Goal: Task Accomplishment & Management: Use online tool/utility

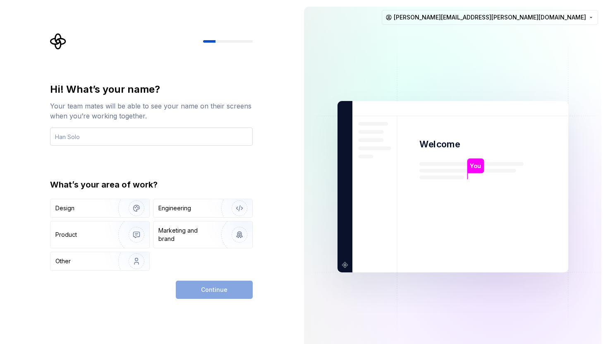
click at [132, 131] on input "text" at bounding box center [151, 136] width 203 height 18
click at [123, 140] on input "text" at bounding box center [151, 136] width 203 height 18
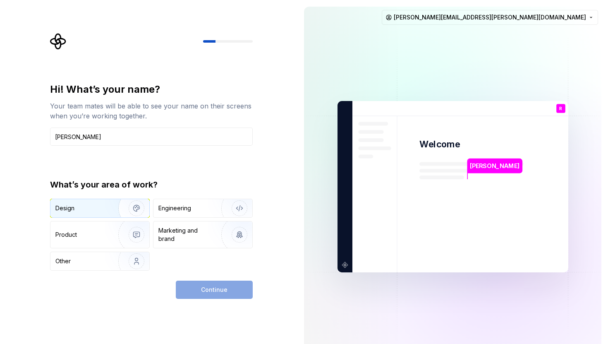
type input "[PERSON_NAME]"
click at [82, 204] on div "Design" at bounding box center [81, 208] width 52 height 8
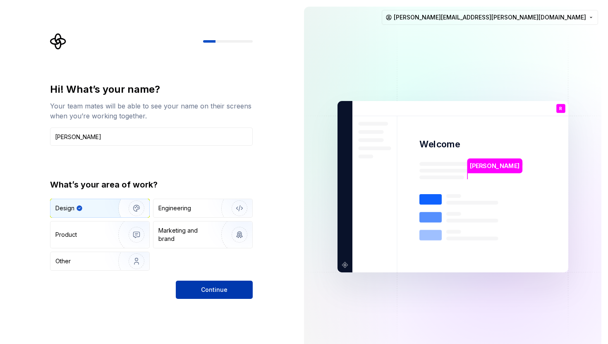
click at [199, 285] on button "Continue" at bounding box center [214, 289] width 77 height 18
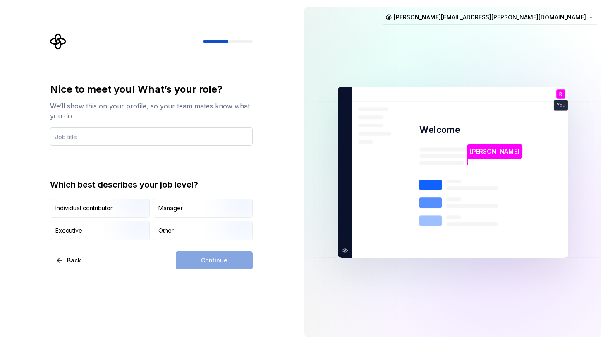
click at [177, 139] on input "text" at bounding box center [151, 136] width 203 height 18
type input "Designer"
click at [120, 211] on img "button" at bounding box center [129, 218] width 53 height 55
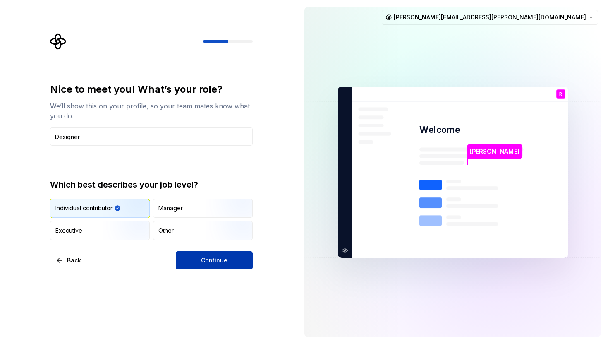
click at [208, 265] on button "Continue" at bounding box center [214, 260] width 77 height 18
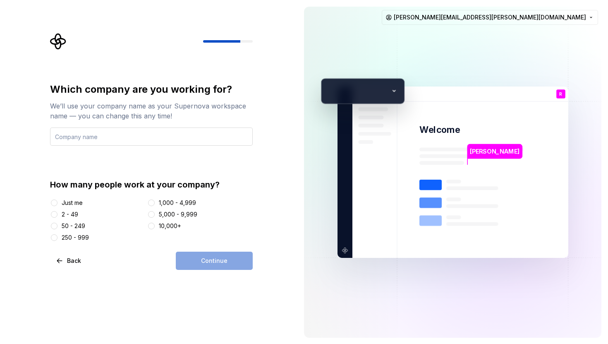
click at [117, 134] on input "text" at bounding box center [151, 136] width 203 height 18
type input "Unico Connect"
click at [72, 213] on div "2 - 49" at bounding box center [70, 214] width 17 height 8
click at [58, 213] on button "2 - 49" at bounding box center [54, 214] width 7 height 7
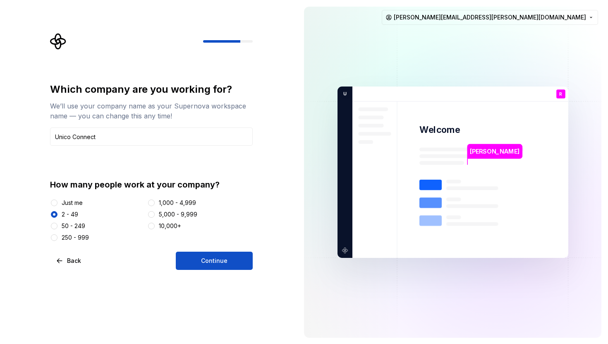
click at [79, 224] on div "50 - 249" at bounding box center [74, 226] width 24 height 8
click at [58, 224] on button "50 - 249" at bounding box center [54, 226] width 7 height 7
click at [211, 265] on button "Continue" at bounding box center [214, 261] width 77 height 18
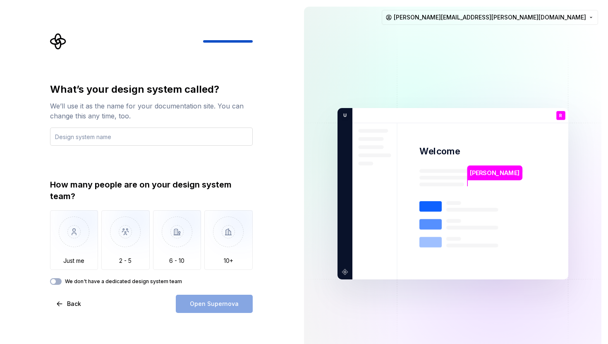
click at [141, 138] on input "text" at bounding box center [151, 136] width 203 height 18
type input "Brain"
click at [147, 247] on img "button" at bounding box center [125, 237] width 48 height 55
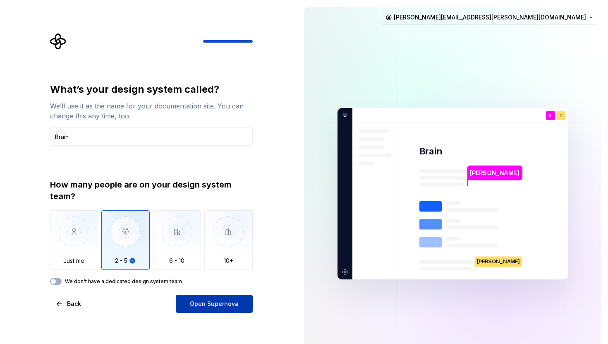
click at [186, 307] on button "Open Supernova" at bounding box center [214, 304] width 77 height 18
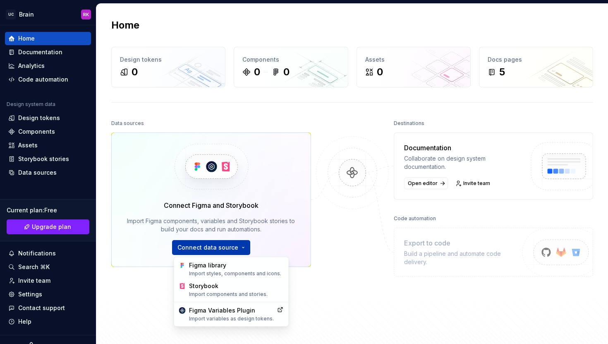
click at [206, 240] on html "UC Brain RK Home Documentation Analytics Code automation Design system data Des…" at bounding box center [304, 172] width 608 height 344
click at [212, 274] on div "Import styles, components and icons." at bounding box center [236, 273] width 95 height 7
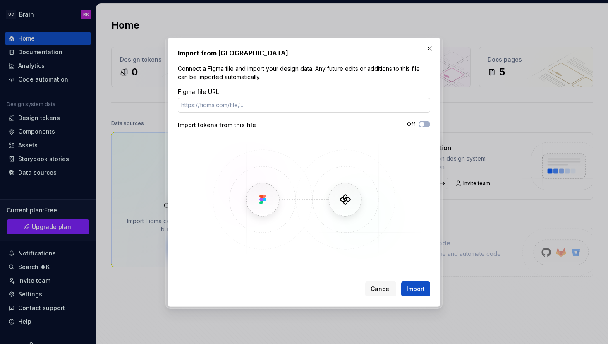
click at [260, 104] on input "Figma file URL" at bounding box center [304, 105] width 252 height 15
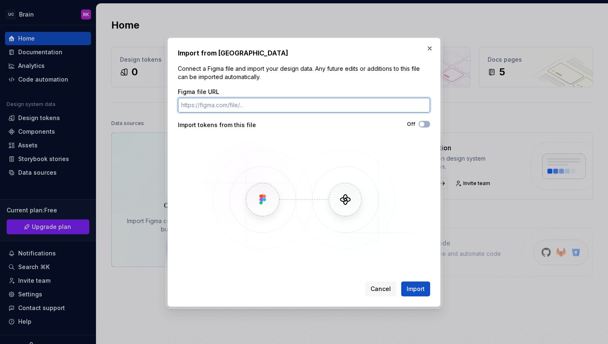
paste input "[URL][DOMAIN_NAME]"
type input "[URL][DOMAIN_NAME]"
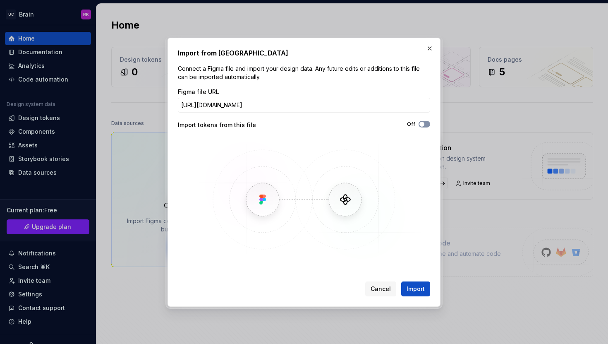
click at [420, 125] on span "button" at bounding box center [421, 124] width 5 height 5
click at [411, 293] on button "Import" at bounding box center [415, 288] width 29 height 15
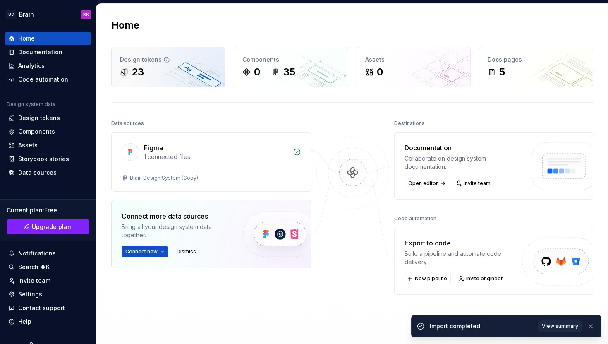
click at [182, 82] on div "Design tokens 23" at bounding box center [168, 67] width 113 height 40
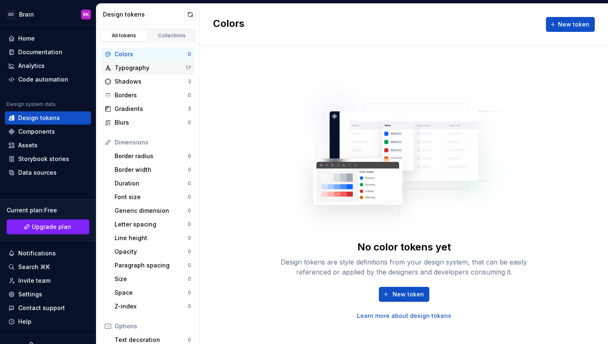
click at [156, 67] on div "Typography" at bounding box center [150, 68] width 71 height 8
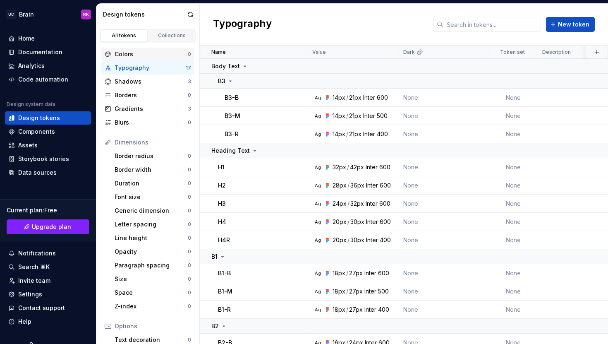
click at [149, 55] on div "Colors" at bounding box center [151, 54] width 73 height 8
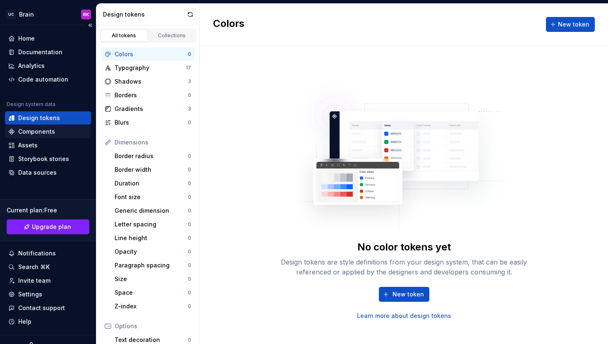
click at [40, 134] on div "Components" at bounding box center [36, 131] width 37 height 8
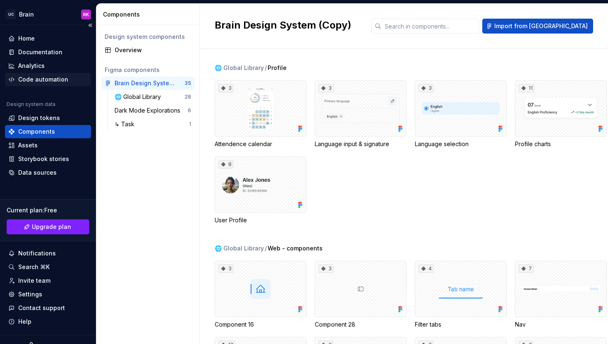
click at [26, 81] on div "Code automation" at bounding box center [43, 79] width 50 height 8
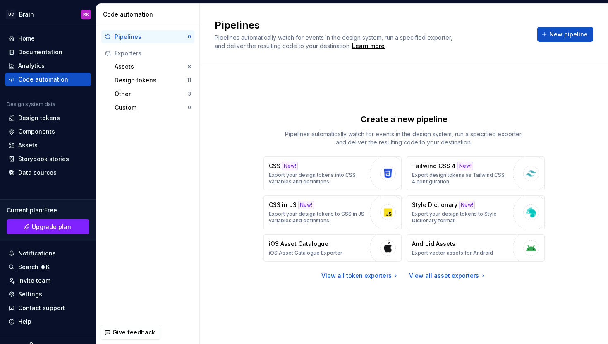
click at [564, 42] on div "Pipelines Pipelines automatically watch for events in the design system, run a …" at bounding box center [404, 34] width 379 height 31
click at [559, 26] on div "Pipelines Pipelines automatically watch for events in the design system, run a …" at bounding box center [404, 34] width 379 height 31
click at [559, 36] on span "New pipeline" at bounding box center [568, 34] width 38 height 8
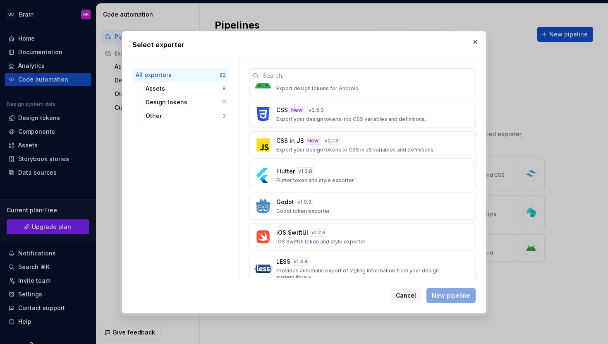
scroll to position [291, 0]
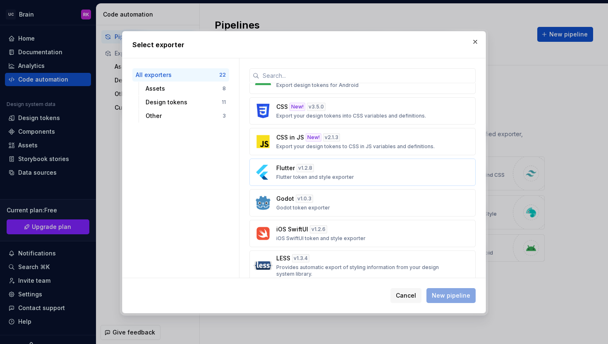
click at [371, 177] on div "Flutter v 1.2.8 Flutter token and style exporter" at bounding box center [360, 172] width 168 height 17
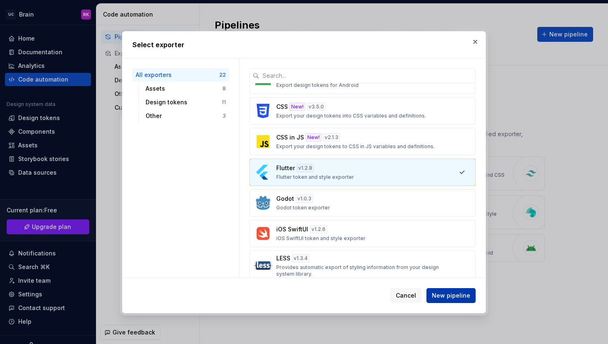
click at [462, 297] on span "New pipeline" at bounding box center [451, 295] width 38 height 8
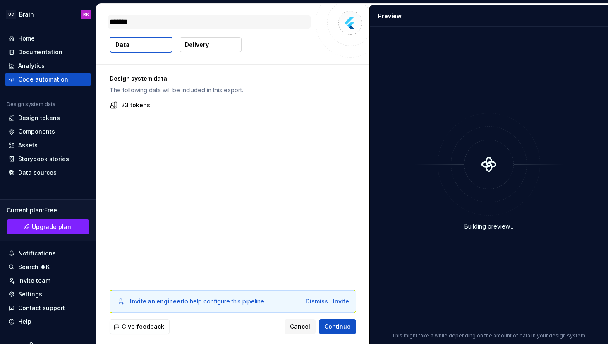
click at [156, 20] on textarea "*******" at bounding box center [209, 21] width 203 height 13
type textarea "*"
type textarea "*******"
type textarea "*"
type textarea "*********"
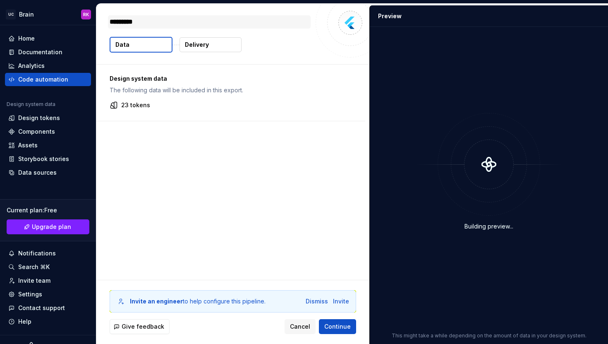
type textarea "*"
type textarea "**********"
type textarea "*"
type textarea "**********"
type textarea "*"
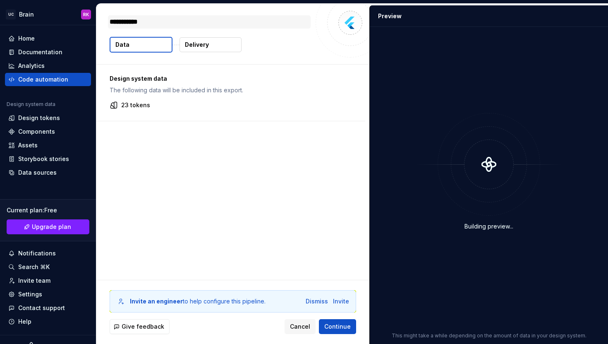
type textarea "**********"
type textarea "*"
type textarea "**********"
type textarea "*"
type textarea "**********"
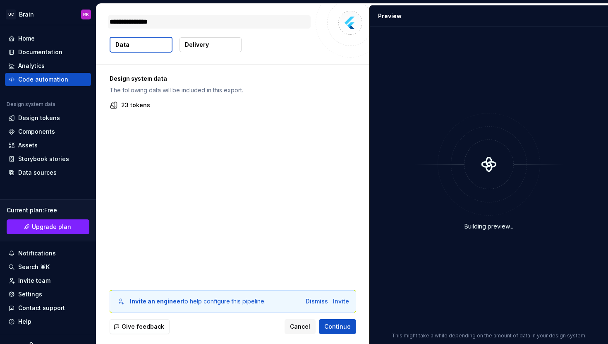
type textarea "*"
type textarea "**********"
type textarea "*"
type textarea "**********"
type textarea "*"
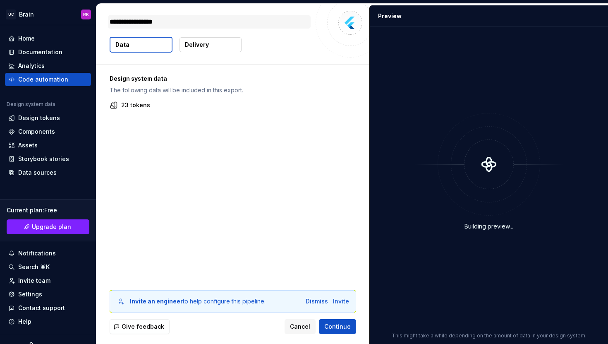
type textarea "**********"
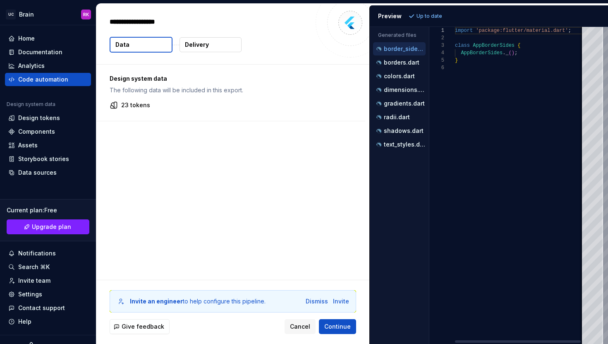
type textarea "*"
click at [336, 322] on span "Continue" at bounding box center [337, 326] width 26 height 8
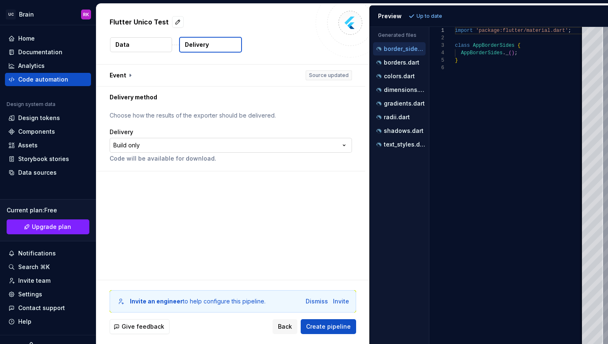
click at [189, 145] on html "**********" at bounding box center [304, 172] width 608 height 344
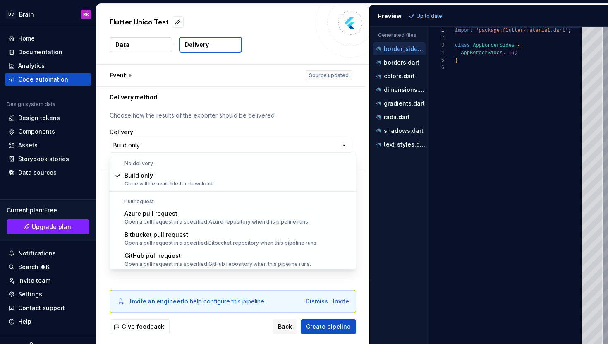
scroll to position [23, 0]
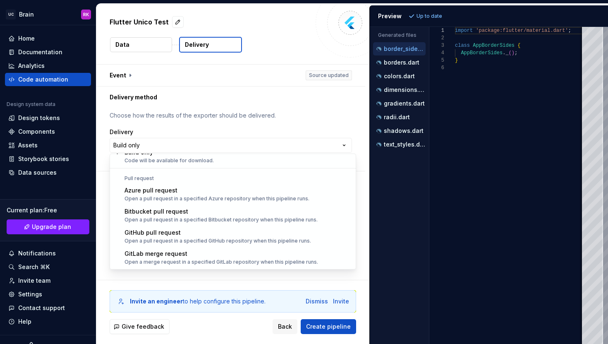
select select "******"
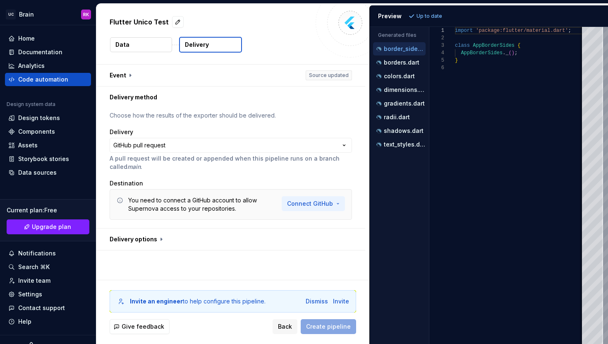
click at [315, 204] on html "**********" at bounding box center [304, 172] width 608 height 344
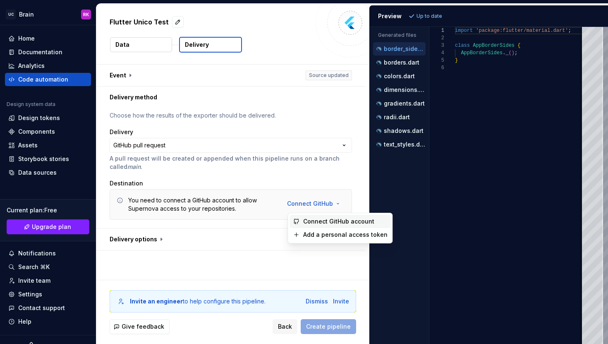
click at [322, 223] on span "Connect GitHub account" at bounding box center [345, 221] width 84 height 8
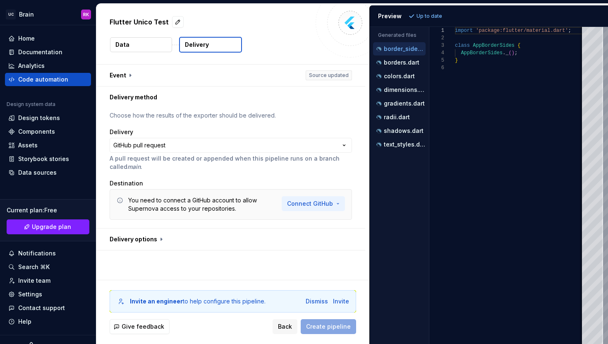
click at [322, 204] on html "**********" at bounding box center [304, 172] width 608 height 344
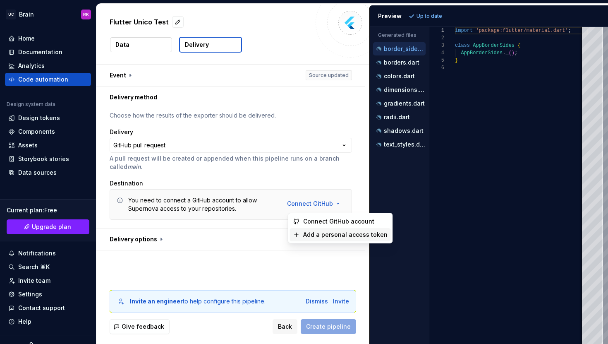
click at [333, 235] on span "Add a personal access token" at bounding box center [345, 234] width 84 height 8
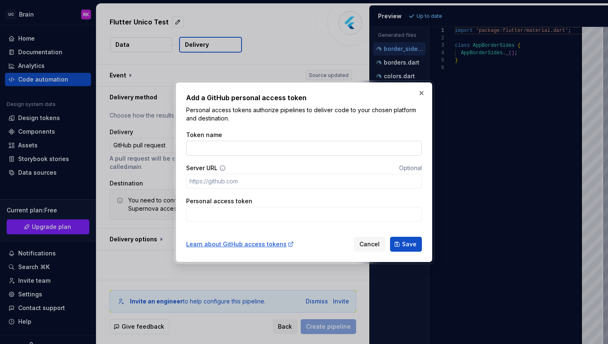
click at [243, 151] on input "Token name" at bounding box center [304, 148] width 236 height 15
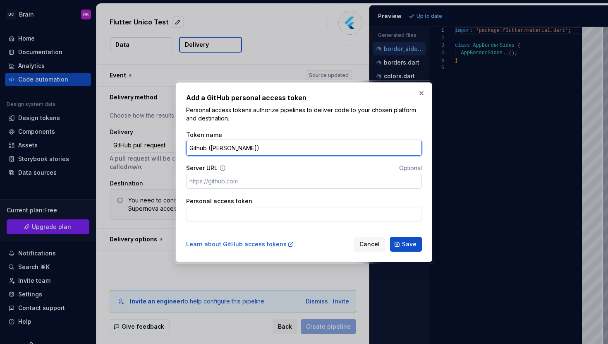
type input "Github ([PERSON_NAME])"
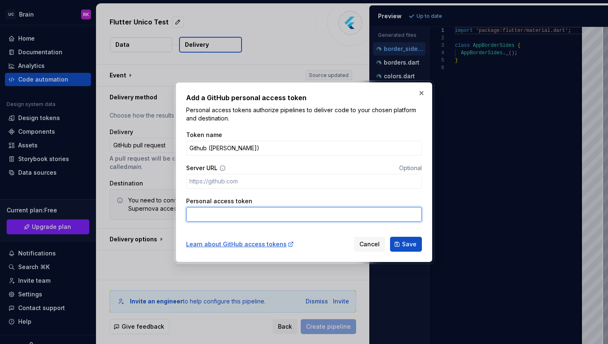
paste input "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"
type input "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"
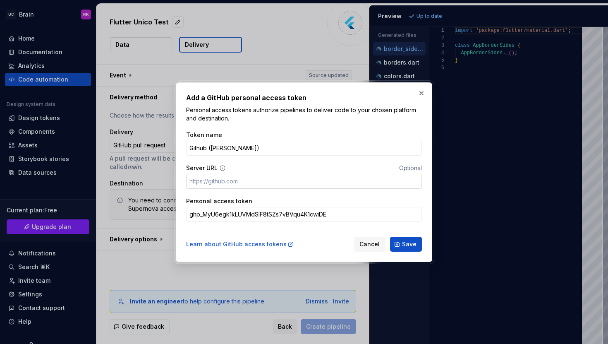
click at [290, 187] on input "Server URL" at bounding box center [304, 181] width 236 height 15
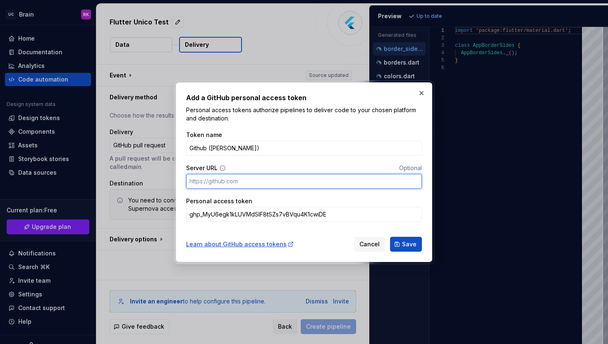
paste input "[URL][DOMAIN_NAME][PERSON_NAME]"
type input "[URL][DOMAIN_NAME][PERSON_NAME]"
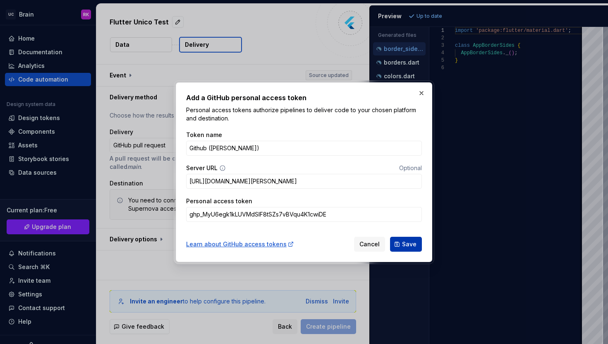
click at [405, 245] on span "Save" at bounding box center [409, 244] width 14 height 8
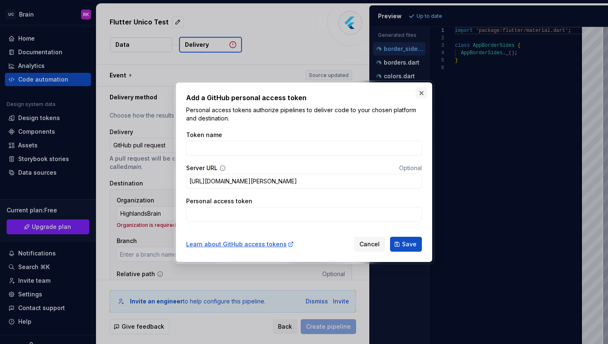
type input "main"
click at [419, 93] on button "button" at bounding box center [422, 93] width 12 height 12
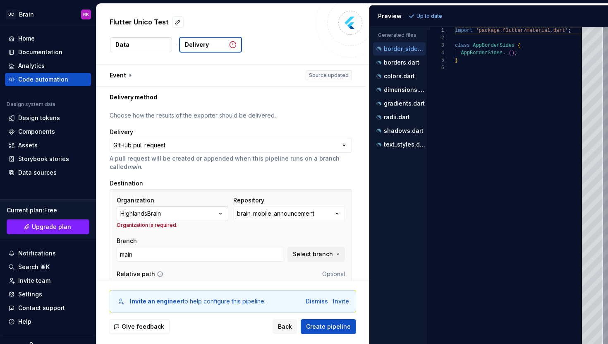
click at [218, 211] on button "HighlandsBrain" at bounding box center [173, 213] width 112 height 15
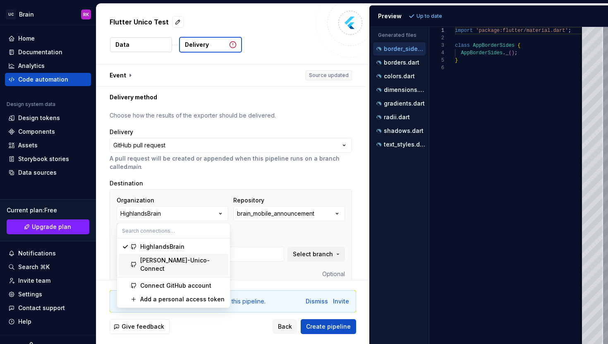
click at [187, 261] on div "[PERSON_NAME]-Unico-Connect" at bounding box center [182, 264] width 85 height 17
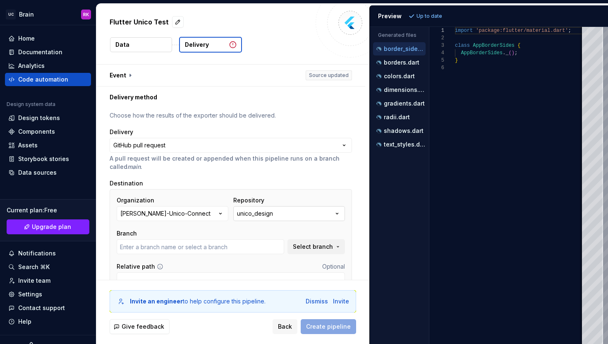
click at [295, 214] on button "unico_design" at bounding box center [289, 213] width 112 height 15
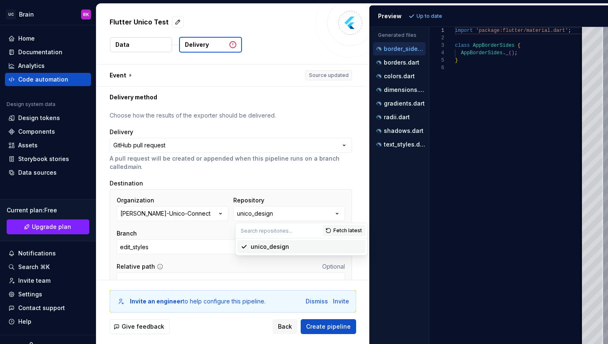
click at [341, 193] on div "Organization [PERSON_NAME]-Unico-Connect Repository unico_design Branch edit_st…" at bounding box center [231, 241] width 242 height 105
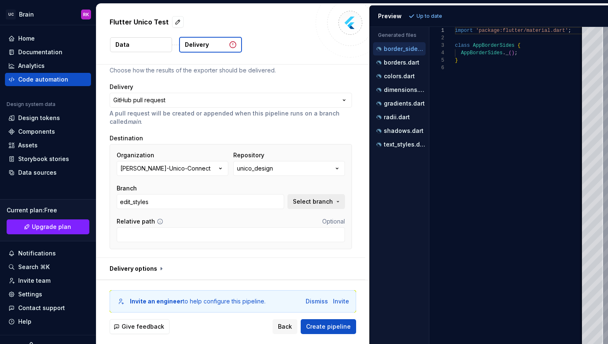
click at [327, 196] on button "Select branch" at bounding box center [317, 201] width 58 height 15
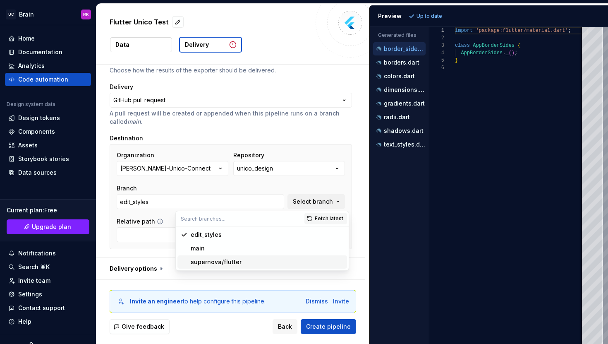
click at [227, 261] on div "supernova/flutter" at bounding box center [216, 262] width 51 height 8
type input "supernova/flutter"
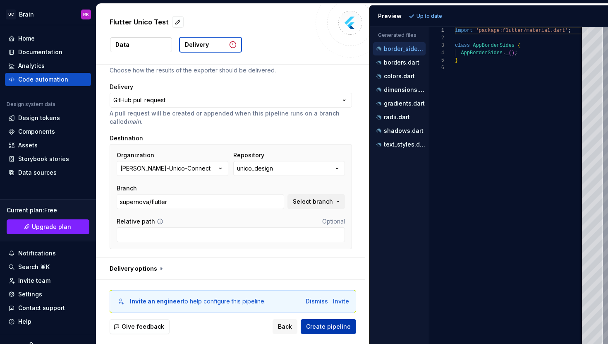
click at [332, 323] on span "Create pipeline" at bounding box center [328, 326] width 45 height 8
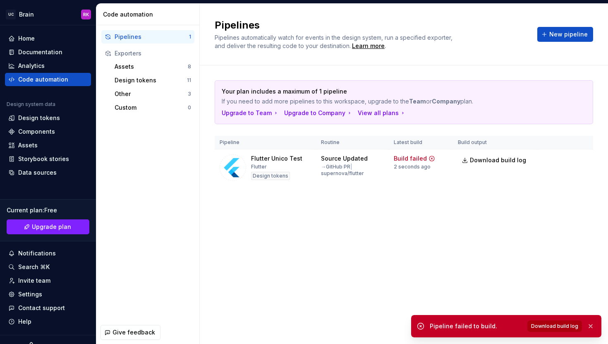
click at [554, 324] on span "Download build log" at bounding box center [554, 326] width 47 height 7
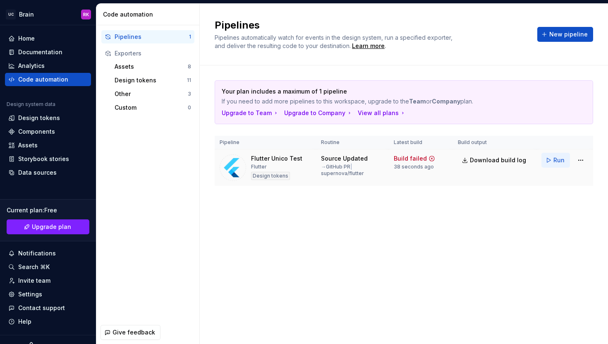
click at [562, 161] on span "Run" at bounding box center [559, 160] width 11 height 8
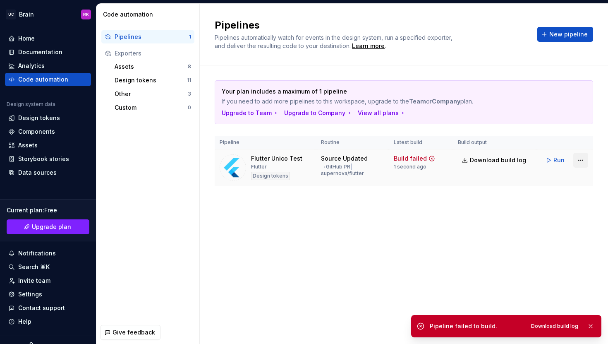
click at [582, 155] on html "UC Brain RK Home Documentation Analytics Code automation Design system data Des…" at bounding box center [304, 172] width 608 height 344
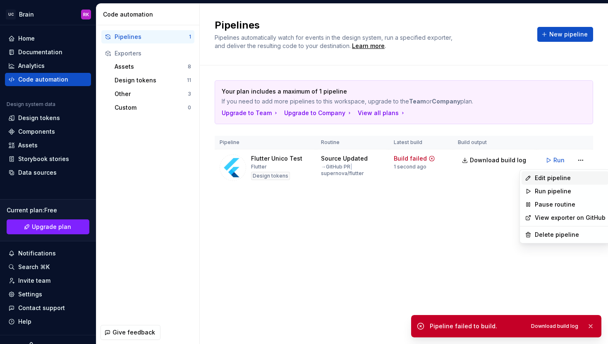
click at [561, 175] on div "Edit pipeline" at bounding box center [570, 178] width 71 height 8
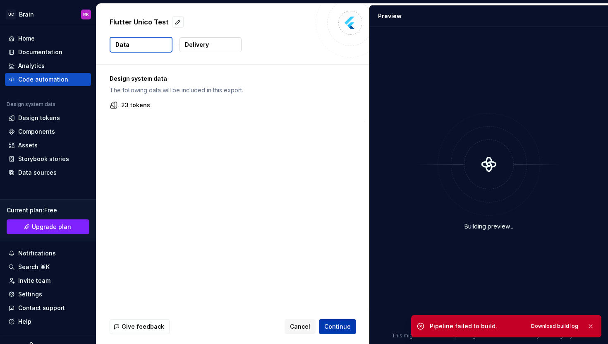
click at [334, 323] on span "Continue" at bounding box center [337, 326] width 26 height 8
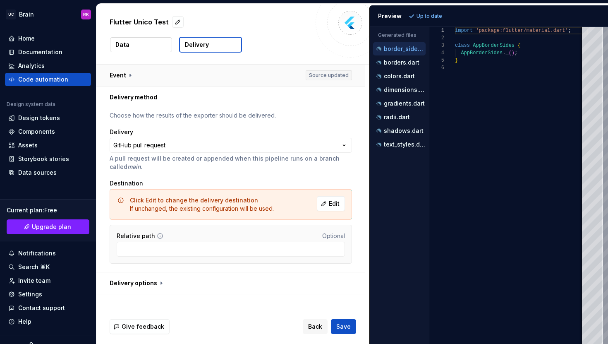
click at [128, 70] on button "button" at bounding box center [230, 76] width 269 height 22
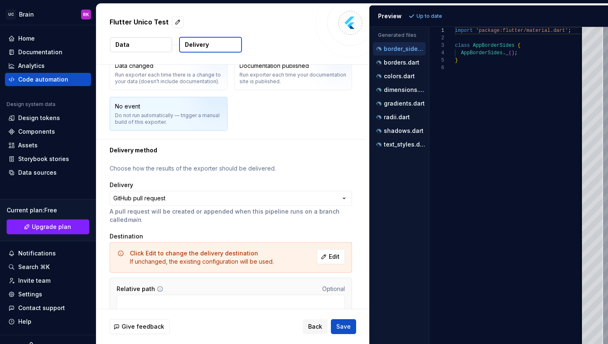
scroll to position [129, 0]
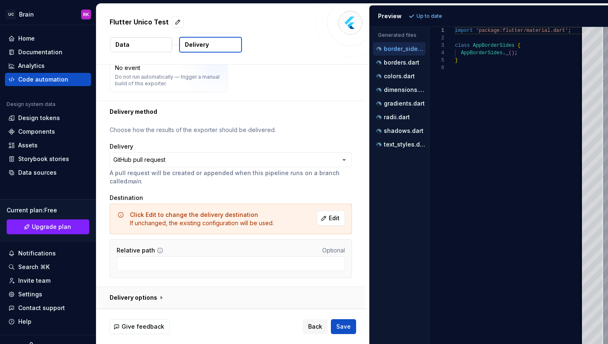
click at [154, 297] on button "button" at bounding box center [230, 298] width 269 height 22
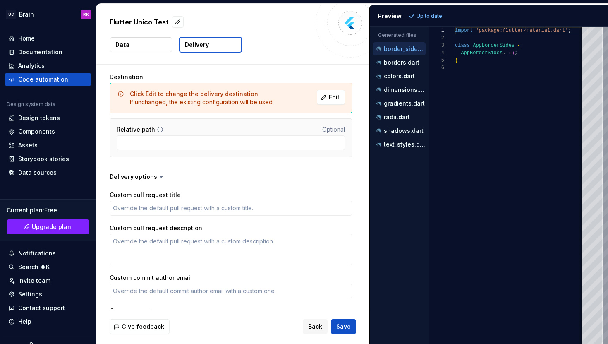
scroll to position [324, 0]
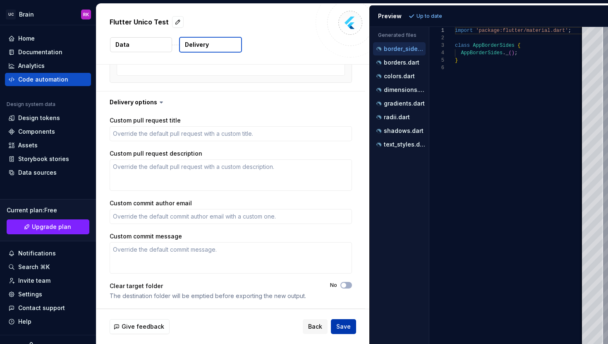
click at [340, 332] on button "Save" at bounding box center [343, 326] width 25 height 15
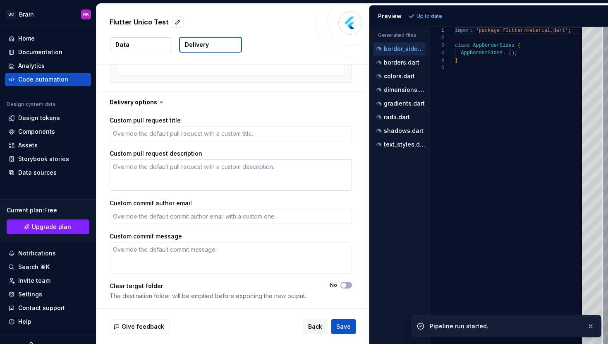
type textarea "*"
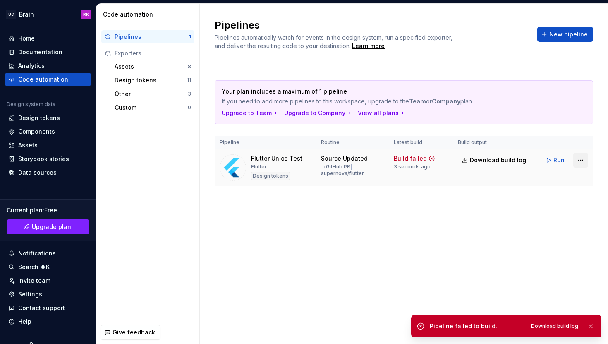
click at [585, 158] on html "UC Brain RK Home Documentation Analytics Code automation Design system data Des…" at bounding box center [304, 172] width 608 height 344
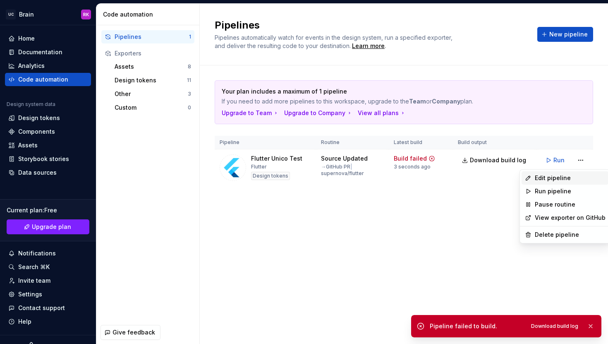
click at [561, 176] on div "Edit pipeline" at bounding box center [570, 178] width 71 height 8
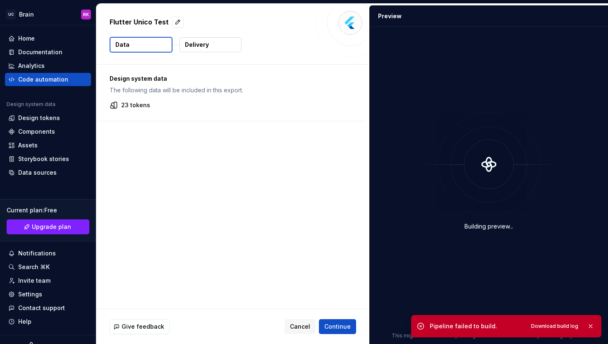
click at [208, 37] on button "Delivery" at bounding box center [211, 44] width 62 height 15
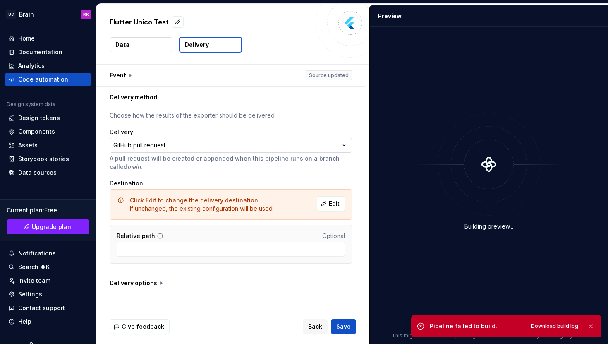
click at [252, 140] on html "**********" at bounding box center [304, 172] width 608 height 344
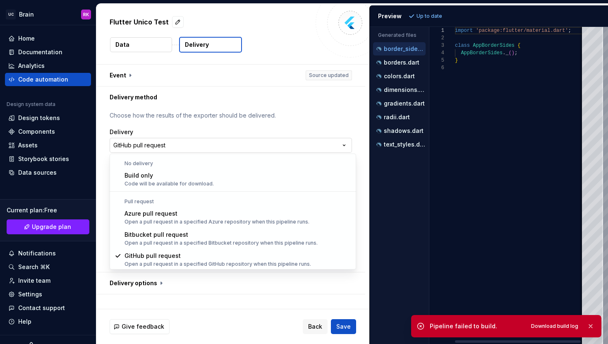
scroll to position [0, 0]
select select "*****"
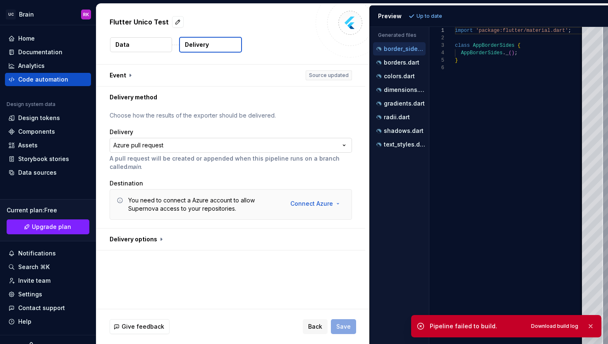
click at [235, 151] on html "**********" at bounding box center [304, 172] width 608 height 344
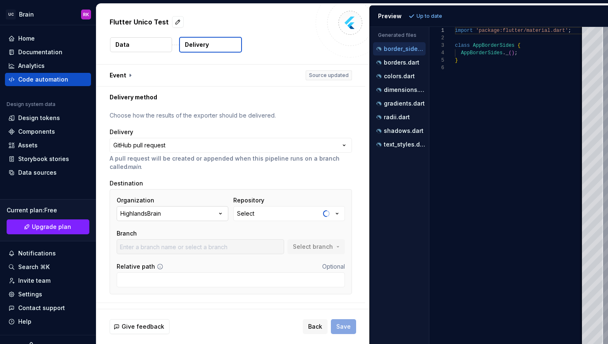
click at [201, 216] on button "HighlandsBrain" at bounding box center [173, 213] width 112 height 15
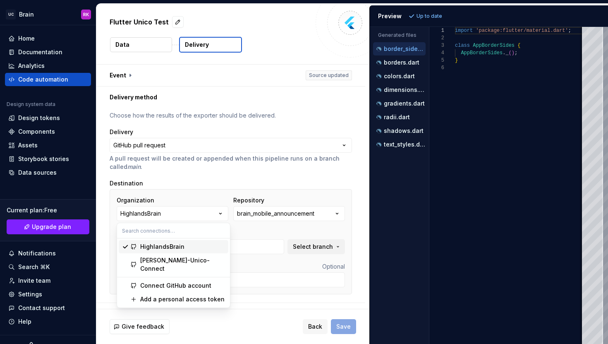
type input "main"
click at [185, 260] on div "[PERSON_NAME]-Unico-Connect" at bounding box center [182, 264] width 85 height 17
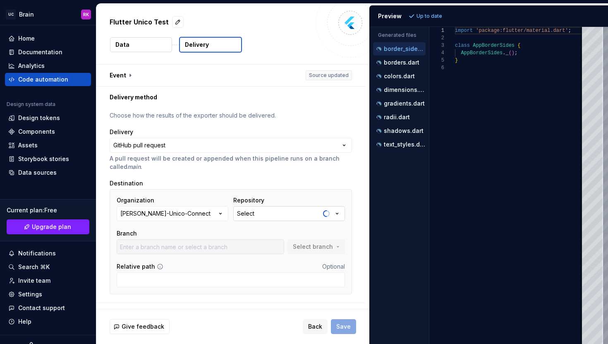
click at [273, 216] on button "Select" at bounding box center [289, 213] width 112 height 15
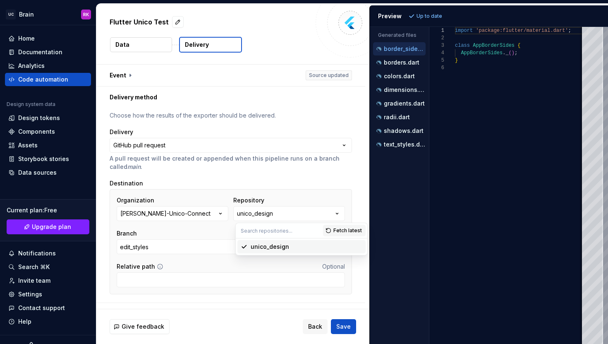
click at [269, 249] on div "unico_design" at bounding box center [270, 246] width 38 height 8
click at [319, 252] on button "Select branch" at bounding box center [317, 246] width 58 height 15
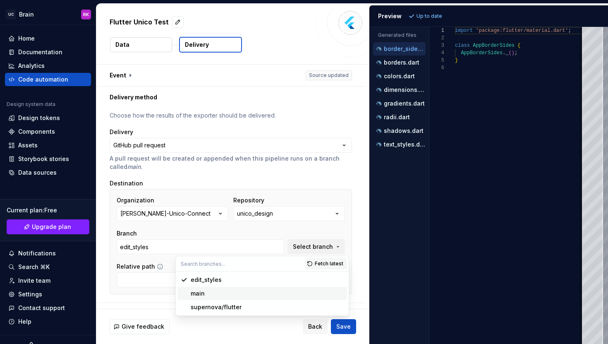
click at [243, 293] on div "main" at bounding box center [267, 293] width 153 height 8
type input "main"
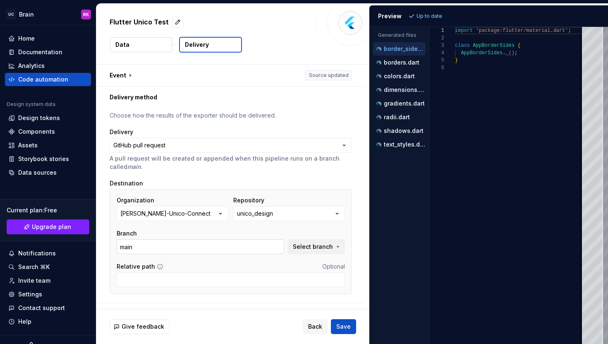
scroll to position [16, 0]
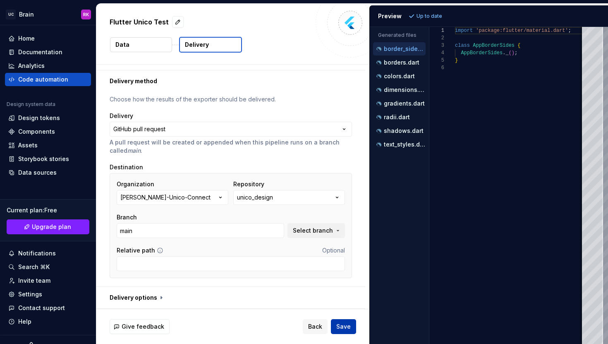
click at [343, 323] on span "Save" at bounding box center [343, 326] width 14 height 8
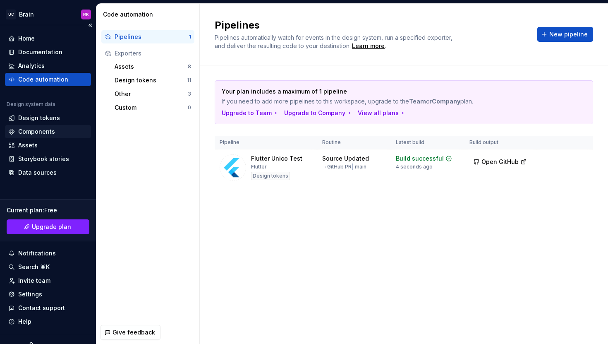
click at [43, 134] on div "Components" at bounding box center [36, 131] width 37 height 8
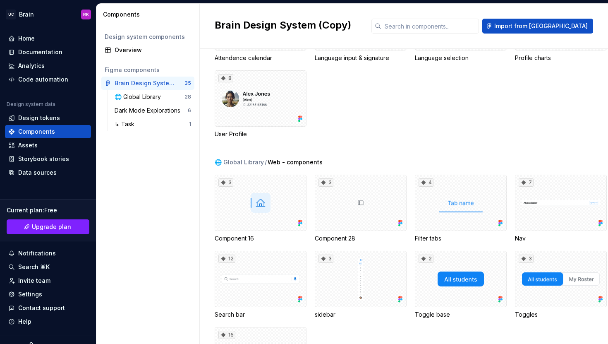
scroll to position [93, 0]
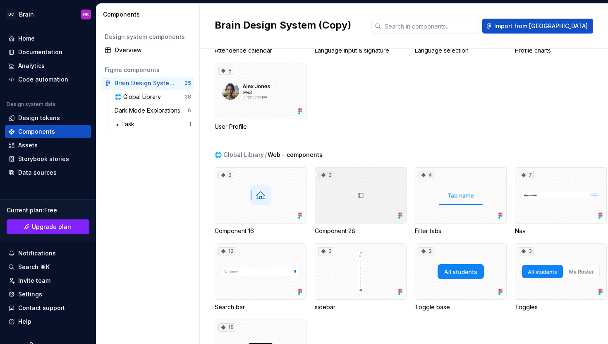
click at [363, 190] on div "3" at bounding box center [361, 195] width 92 height 56
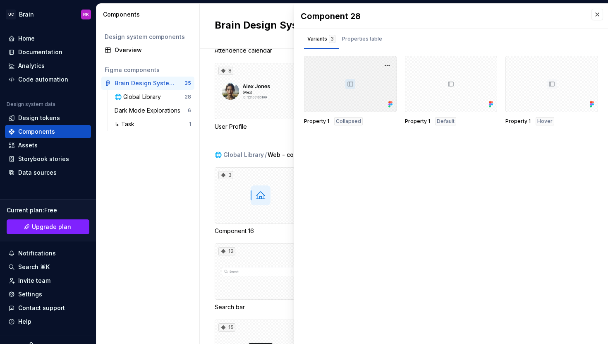
click at [341, 72] on div at bounding box center [350, 84] width 93 height 56
click at [352, 84] on div at bounding box center [350, 84] width 93 height 56
click at [384, 67] on button "button" at bounding box center [387, 66] width 12 height 12
click at [400, 175] on div "Component 28 Variants 3 Properties table Property 1 Collapsed Property 1 Defaul…" at bounding box center [451, 174] width 314 height 340
click at [597, 17] on button "button" at bounding box center [598, 15] width 12 height 12
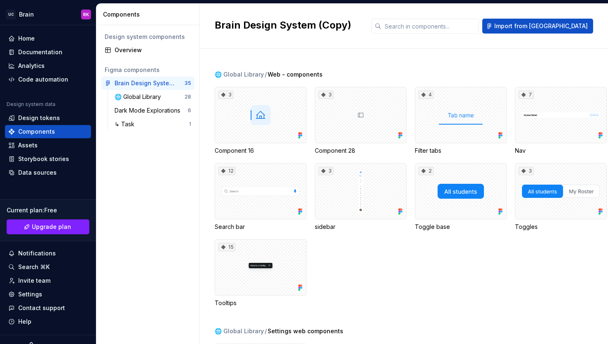
scroll to position [180, 0]
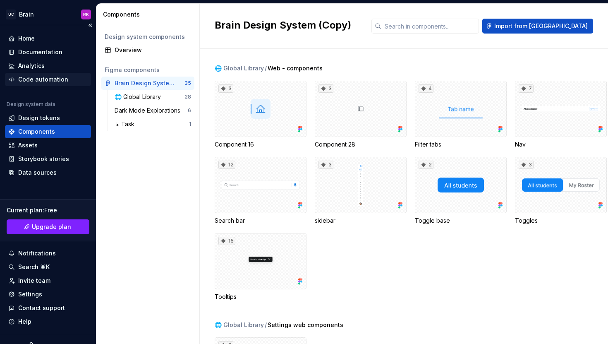
click at [48, 76] on div "Code automation" at bounding box center [43, 79] width 50 height 8
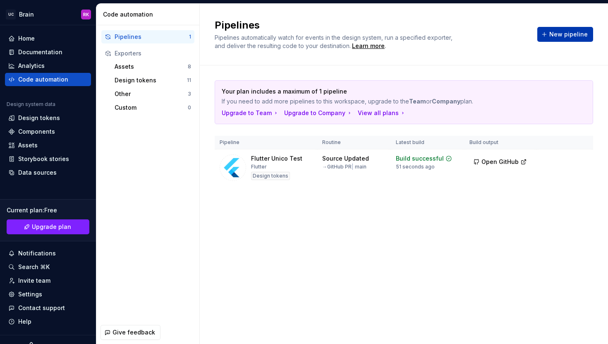
click at [555, 34] on span "New pipeline" at bounding box center [568, 34] width 38 height 8
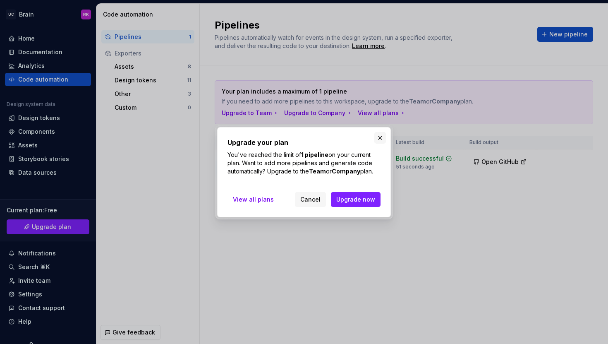
click at [379, 136] on button "button" at bounding box center [380, 138] width 12 height 12
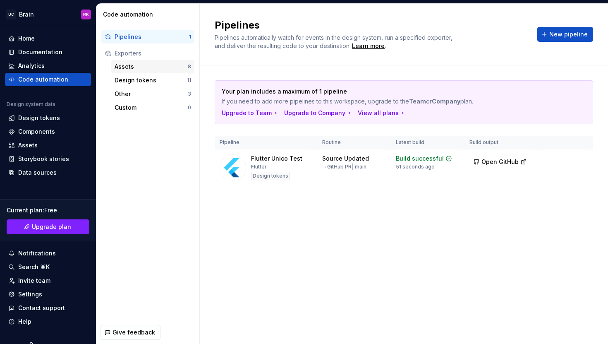
click at [163, 65] on div "Assets" at bounding box center [151, 66] width 73 height 8
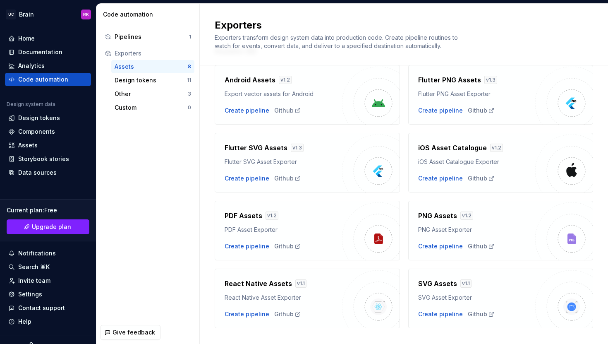
scroll to position [51, 0]
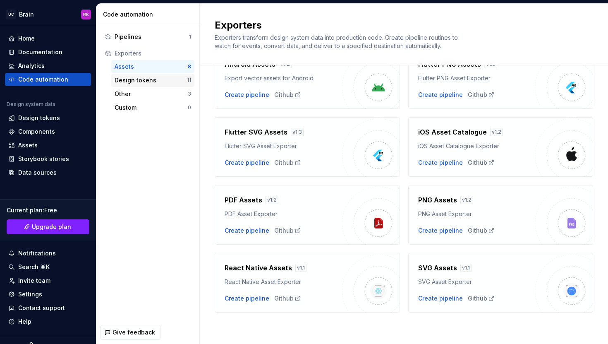
click at [128, 77] on div "Design tokens" at bounding box center [151, 80] width 72 height 8
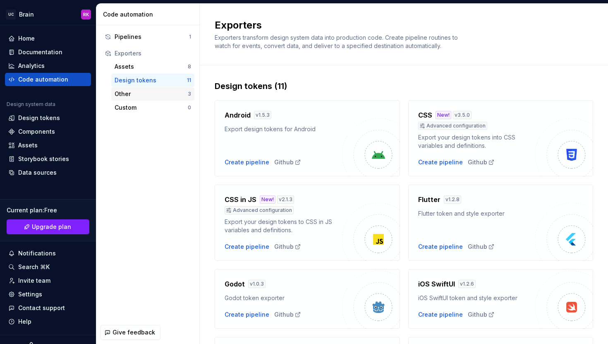
click at [160, 96] on div "Other" at bounding box center [151, 94] width 73 height 8
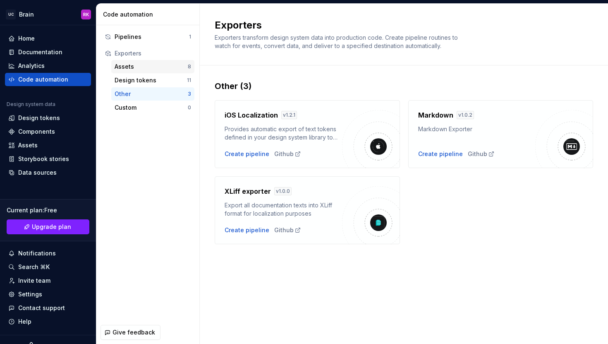
click at [158, 71] on div "Assets 8" at bounding box center [152, 66] width 83 height 13
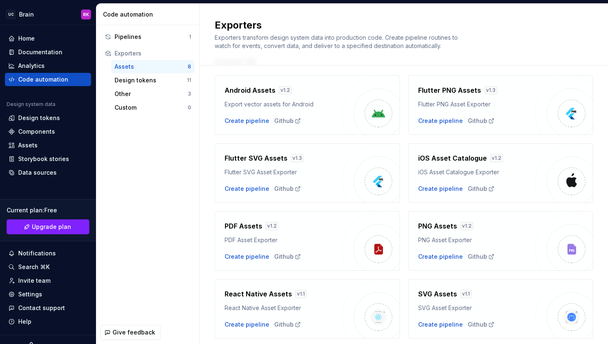
scroll to position [51, 0]
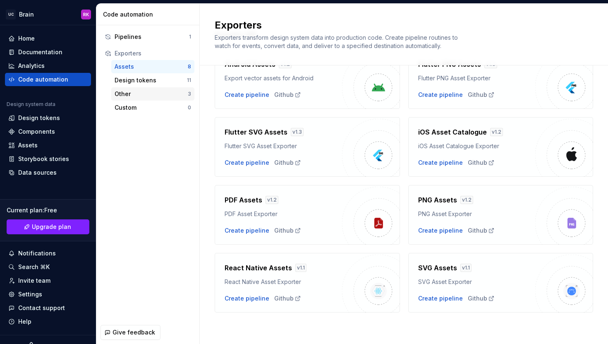
click at [145, 91] on div "Other" at bounding box center [151, 94] width 73 height 8
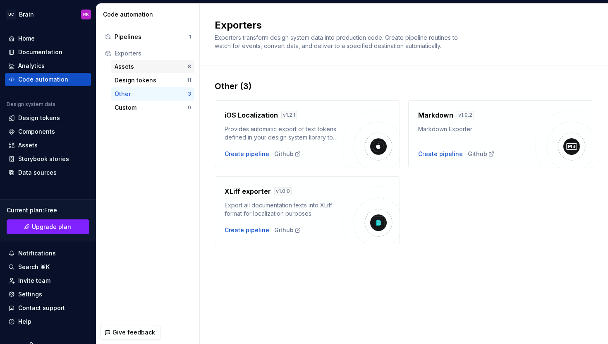
click at [140, 66] on div "Assets" at bounding box center [151, 66] width 73 height 8
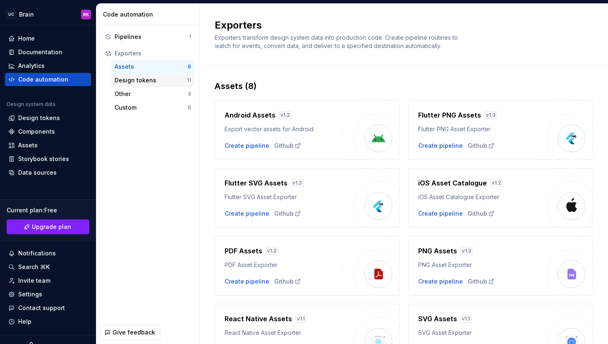
click at [138, 84] on div "Design tokens" at bounding box center [151, 80] width 72 height 8
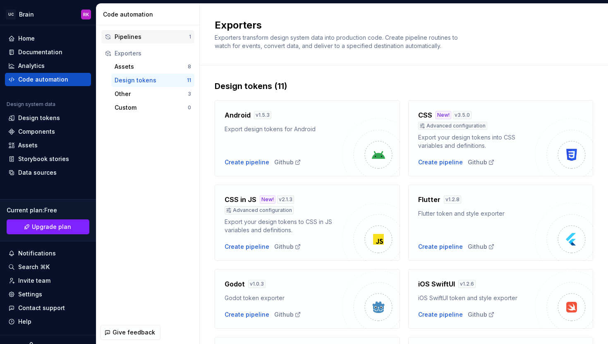
click at [125, 39] on div "Pipelines" at bounding box center [152, 37] width 74 height 8
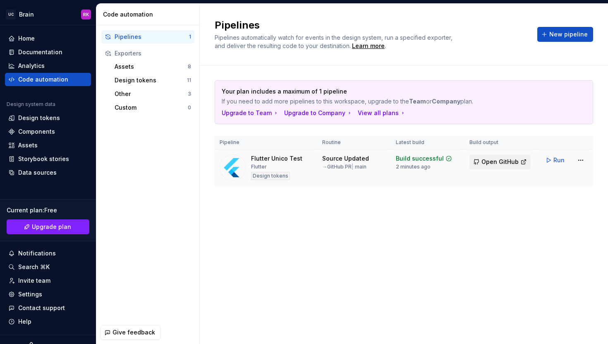
click at [506, 162] on span "Open GitHub" at bounding box center [500, 162] width 37 height 8
click at [36, 131] on div "Components" at bounding box center [36, 131] width 37 height 8
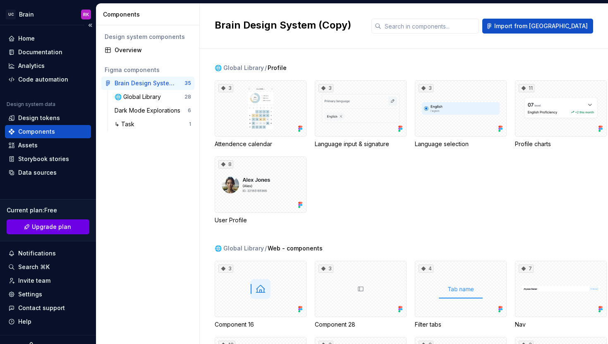
click at [48, 228] on span "Upgrade plan" at bounding box center [51, 227] width 39 height 8
